Goal: Information Seeking & Learning: Find specific fact

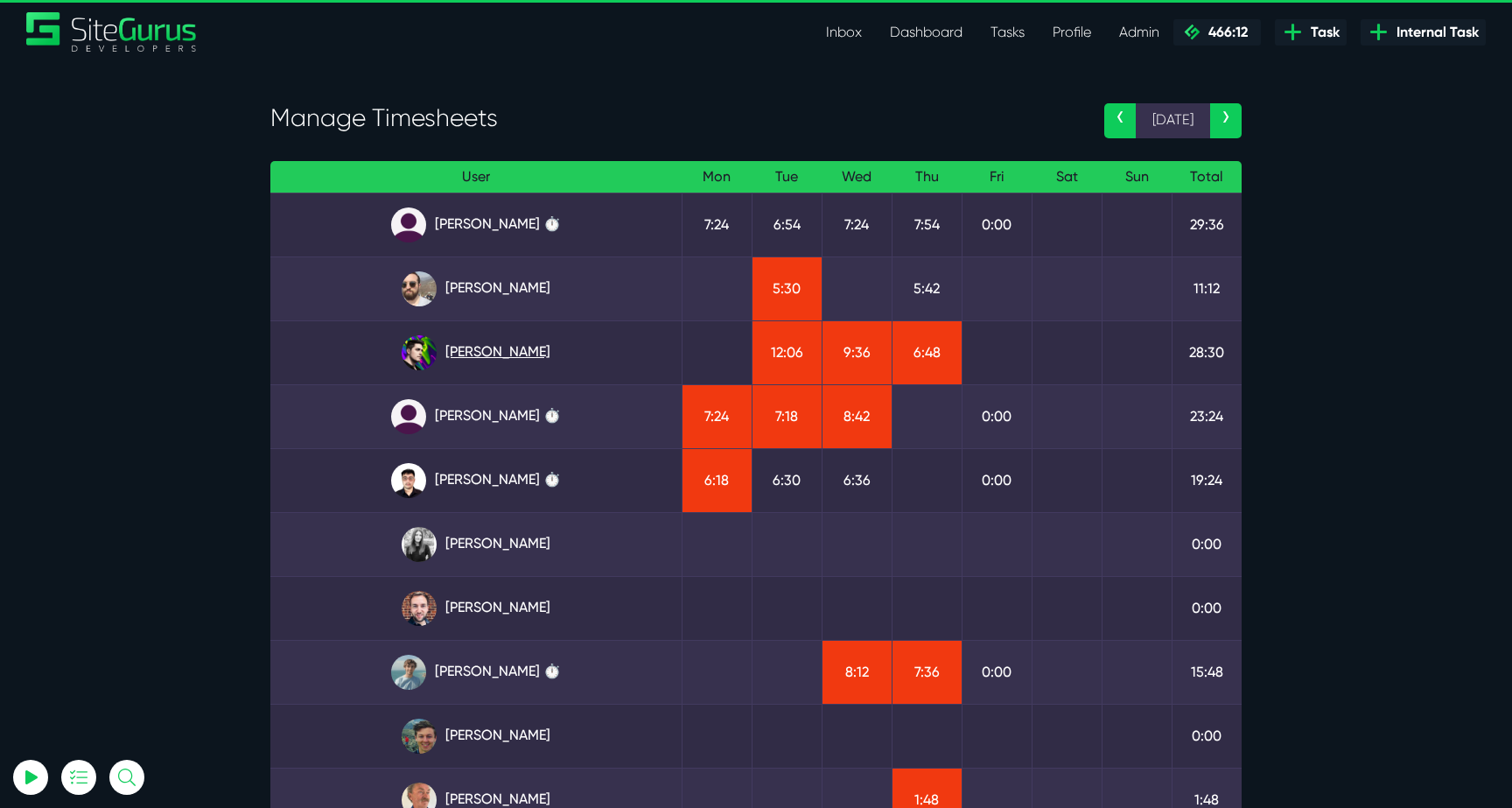
type input "luke@sitegurus.io"
click at [526, 351] on link "Josh Carter" at bounding box center [476, 352] width 384 height 35
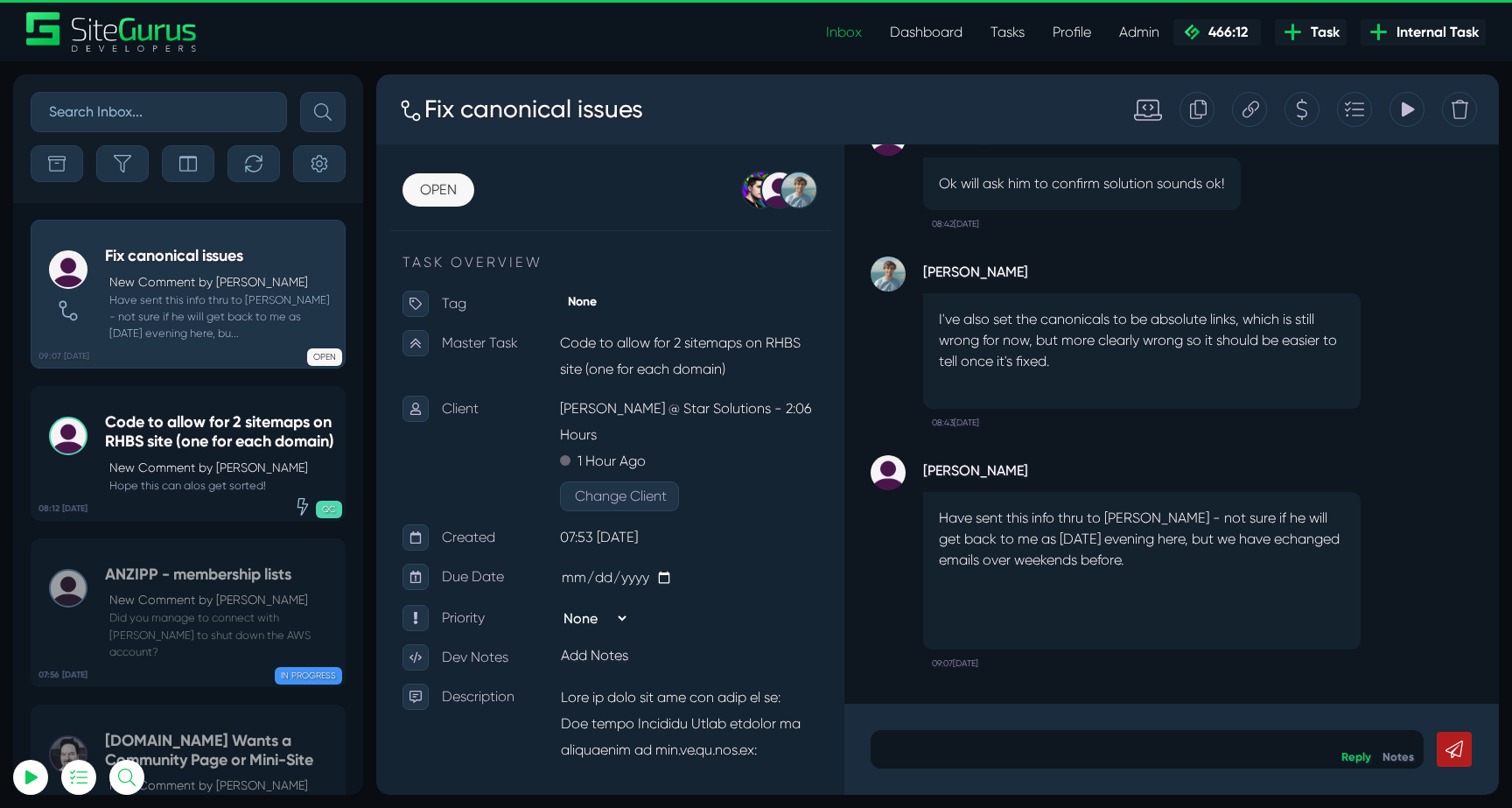
scroll to position [784, 0]
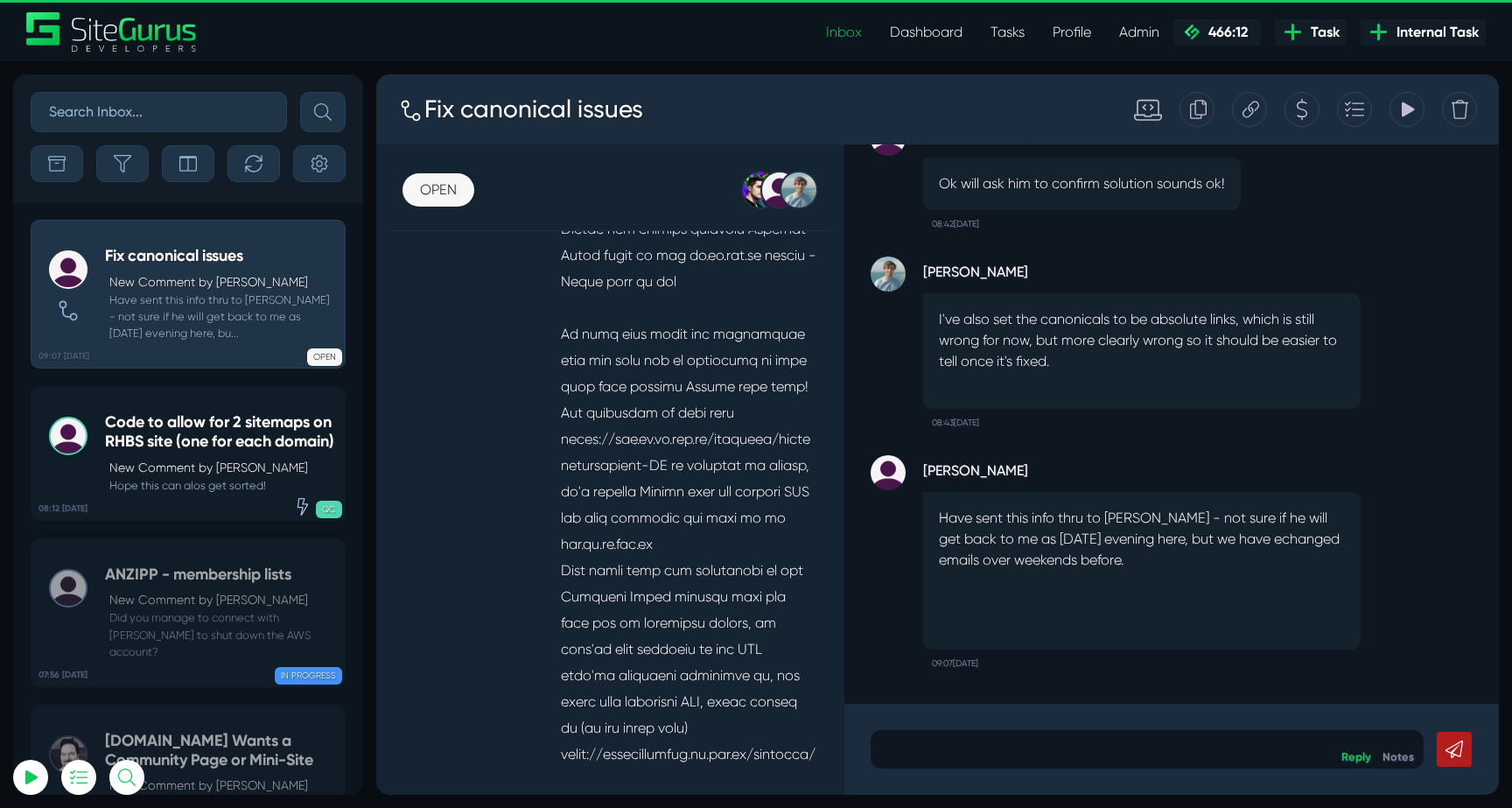
click at [172, 114] on input "text" at bounding box center [158, 112] width 257 height 40
type input "studio"
click at [300, 92] on button "submit" at bounding box center [323, 112] width 46 height 40
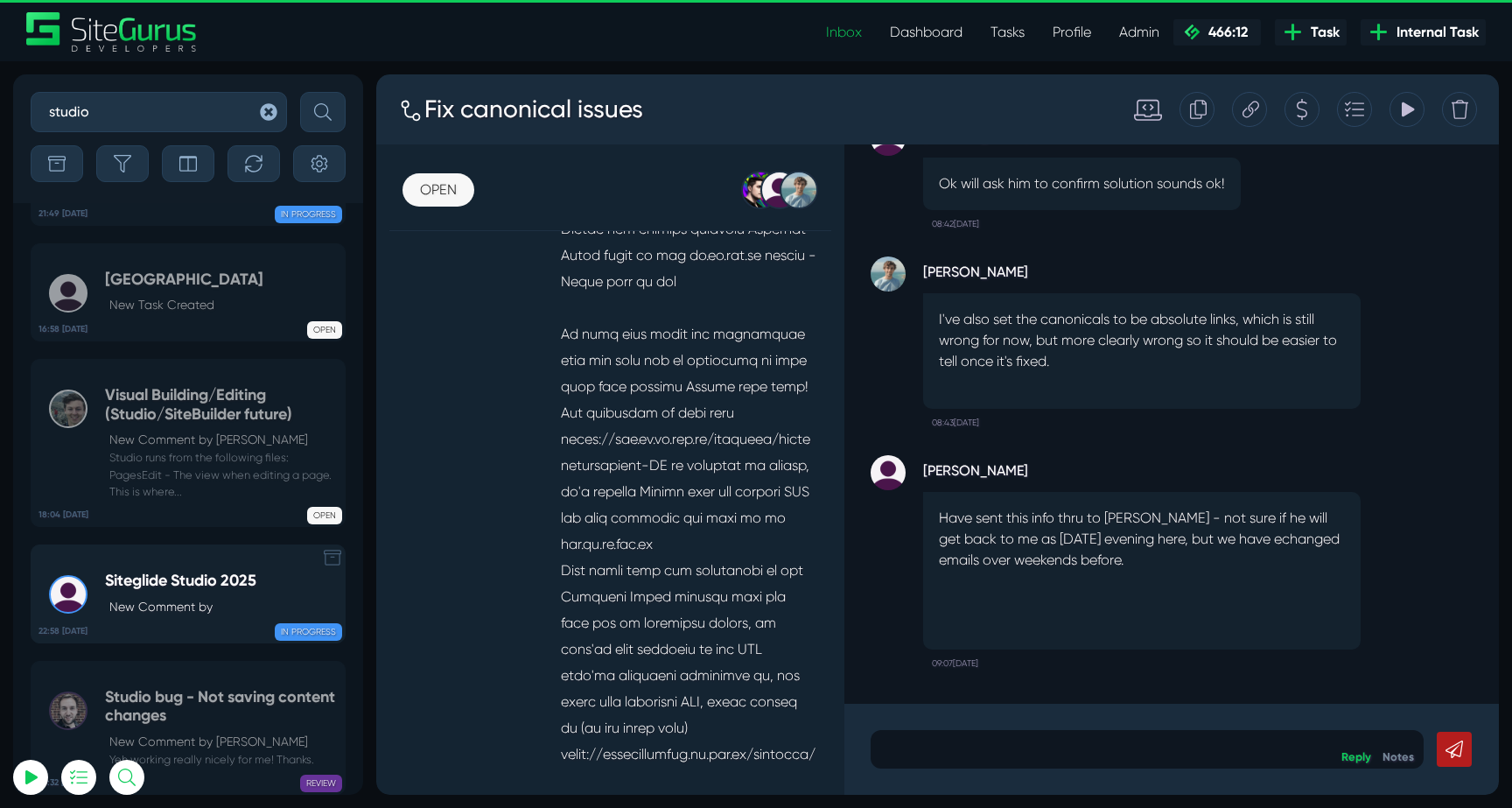
click at [191, 592] on div "Siteglide Studio 2025 New Comment by" at bounding box center [180, 594] width 152 height 45
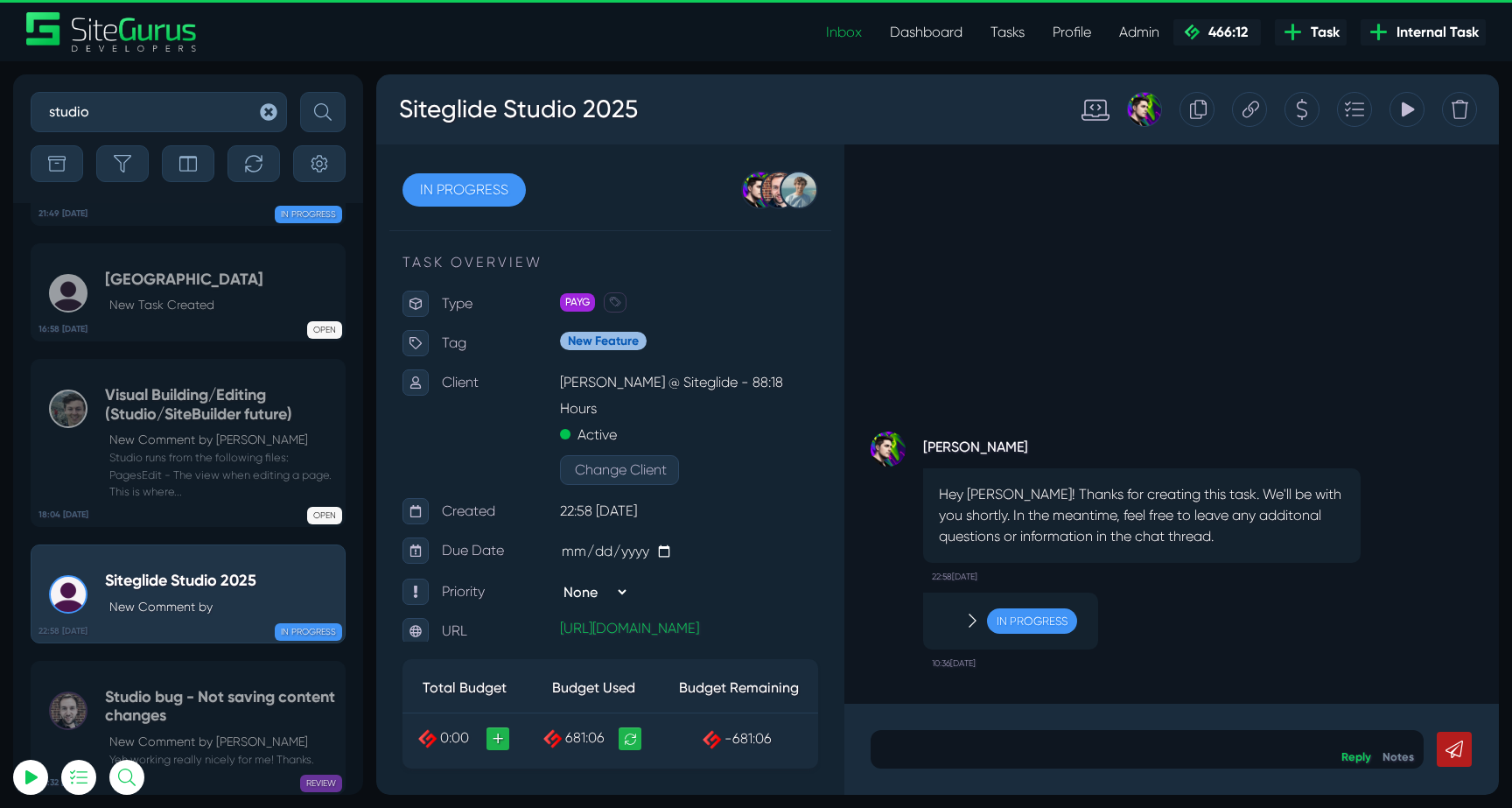
click at [1400, 108] on icon at bounding box center [1407, 109] width 16 height 33
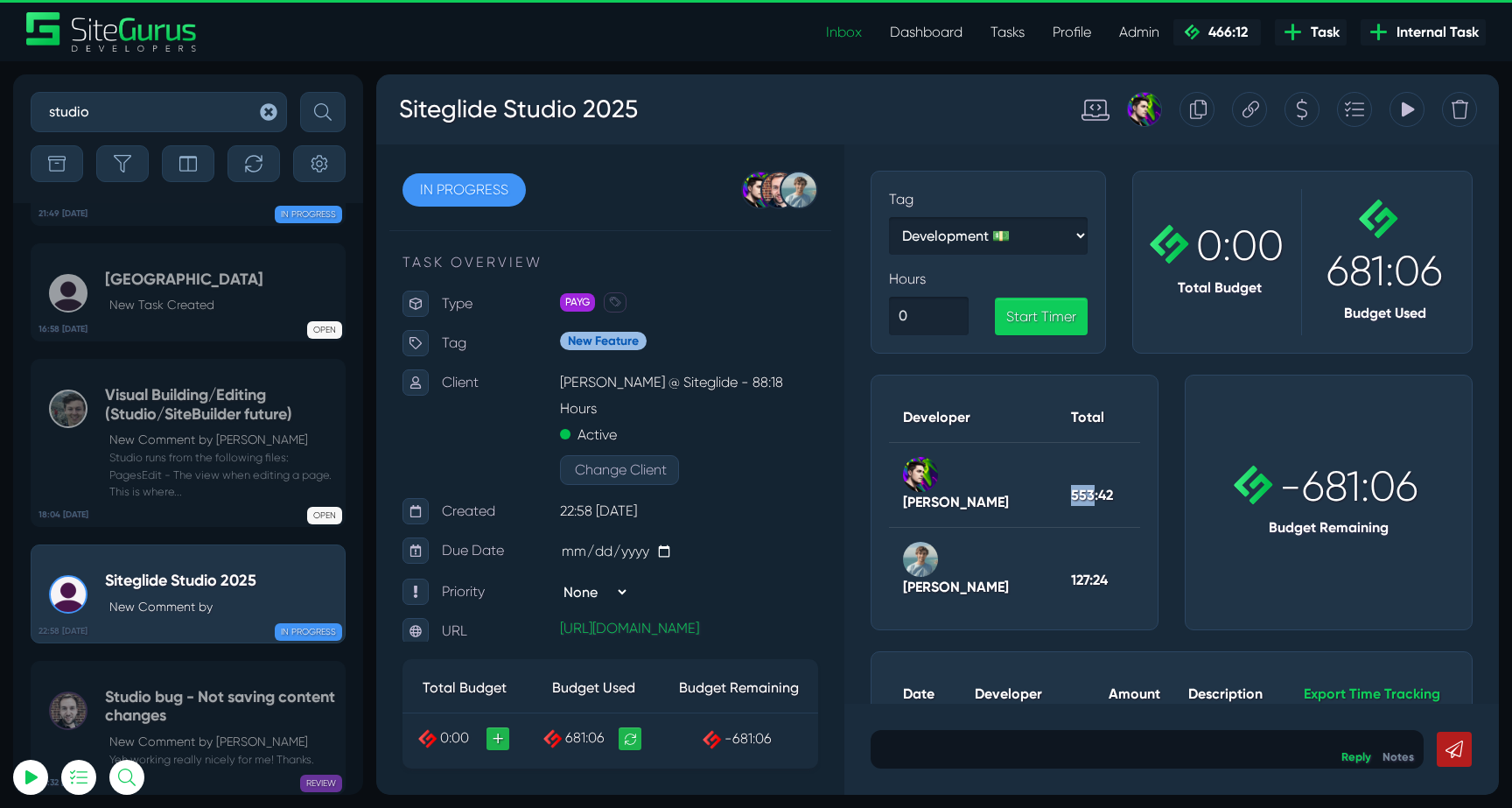
drag, startPoint x: 1079, startPoint y: 476, endPoint x: 1102, endPoint y: 473, distance: 23.2
click at [1102, 473] on th "553:42" at bounding box center [1099, 485] width 83 height 85
copy th "553"
click at [1405, 104] on icon at bounding box center [1408, 110] width 12 height 15
